Goal: Transaction & Acquisition: Purchase product/service

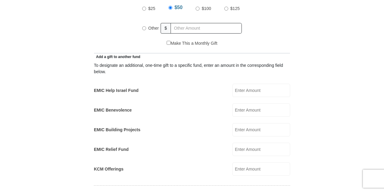
scroll to position [322, 0]
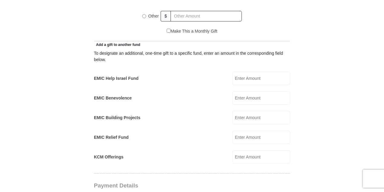
click at [268, 72] on input "EMIC Help Israel Fund" at bounding box center [261, 78] width 58 height 13
type input "25"
click at [337, 123] on form "[GEOGRAPHIC_DATA][DEMOGRAPHIC_DATA] Online Giving Because of gifts like yours, …" at bounding box center [192, 151] width 344 height 899
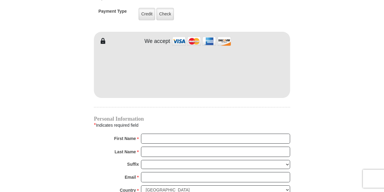
scroll to position [523, 0]
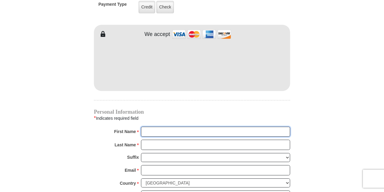
type input "[PERSON_NAME]"
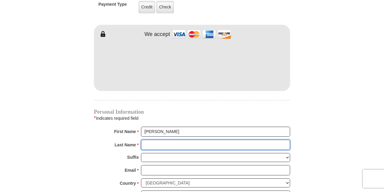
type input "Severynen"
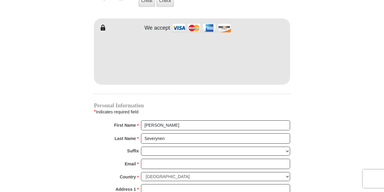
scroll to position [517, 0]
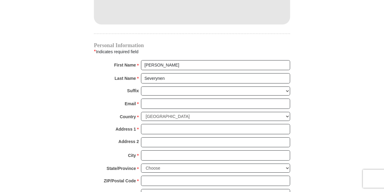
scroll to position [597, 0]
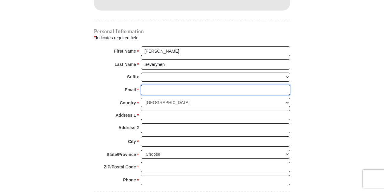
click at [223, 85] on input "Email *" at bounding box center [215, 90] width 149 height 10
type input "[EMAIL_ADDRESS][DOMAIN_NAME]"
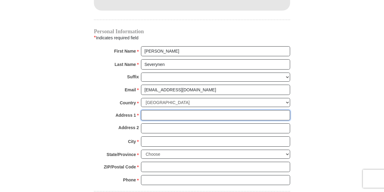
type input "[STREET_ADDRESS]"
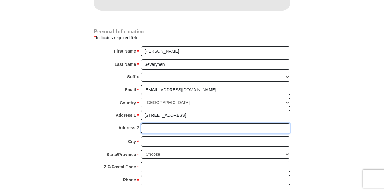
type input "APT 13305"
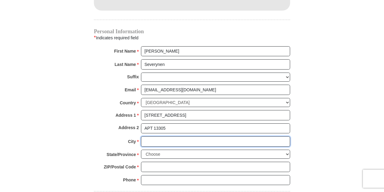
type input "[GEOGRAPHIC_DATA]"
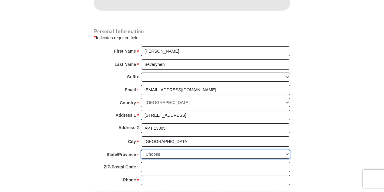
select select "[GEOGRAPHIC_DATA]"
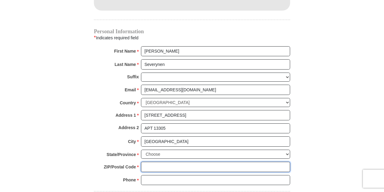
type input "76108"
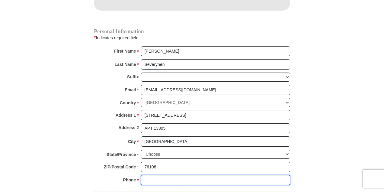
type input "6822701740"
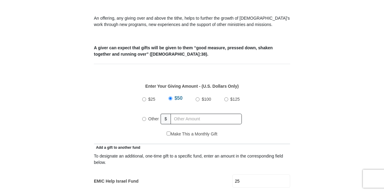
scroll to position [215, 0]
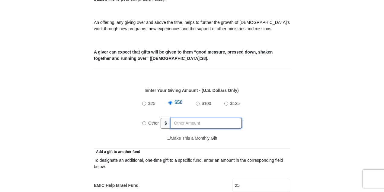
radio input "true"
drag, startPoint x: 211, startPoint y: 115, endPoint x: 219, endPoint y: 114, distance: 7.3
click at [211, 118] on input "text" at bounding box center [207, 123] width 69 height 11
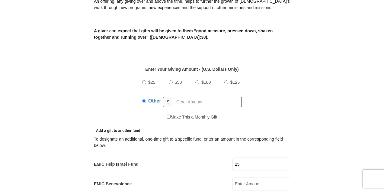
scroll to position [275, 0]
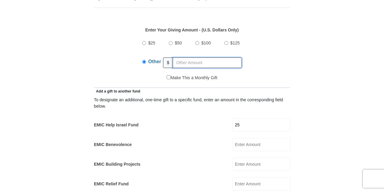
click at [191, 57] on input "text" at bounding box center [207, 62] width 69 height 11
click at [194, 57] on input "text" at bounding box center [207, 62] width 69 height 11
click at [185, 57] on input "text" at bounding box center [207, 62] width 69 height 11
click at [197, 57] on input "text" at bounding box center [207, 62] width 69 height 11
type input "220.09"
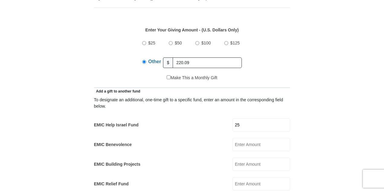
click at [300, 82] on form "[GEOGRAPHIC_DATA][DEMOGRAPHIC_DATA] Online Giving Because of gifts like yours, …" at bounding box center [192, 195] width 344 height 893
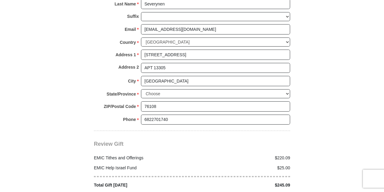
scroll to position [718, 0]
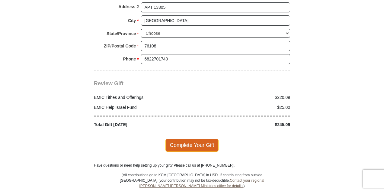
click at [181, 139] on span "Complete Your Gift" at bounding box center [191, 145] width 53 height 13
